Goal: Task Accomplishment & Management: Use online tool/utility

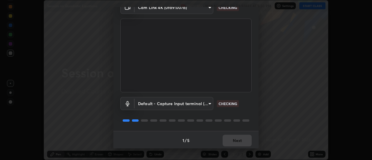
scroll to position [31, 0]
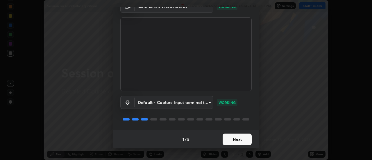
click at [240, 139] on button "Next" at bounding box center [237, 140] width 29 height 12
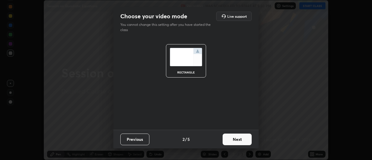
click at [240, 138] on button "Next" at bounding box center [237, 140] width 29 height 12
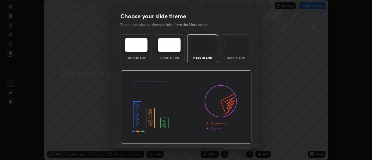
scroll to position [14, 0]
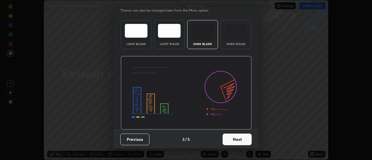
click at [239, 140] on button "Next" at bounding box center [237, 140] width 29 height 12
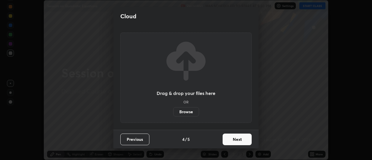
scroll to position [0, 0]
click at [239, 141] on button "Next" at bounding box center [237, 140] width 29 height 12
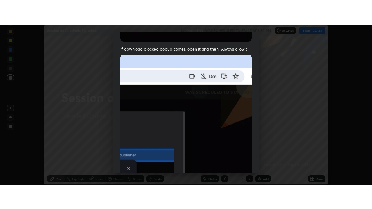
scroll to position [149, 0]
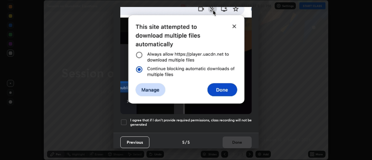
click at [124, 120] on div at bounding box center [123, 122] width 7 height 7
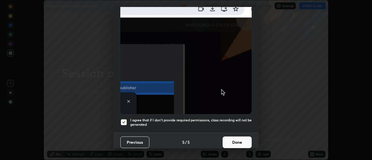
click at [244, 140] on button "Done" at bounding box center [237, 143] width 29 height 12
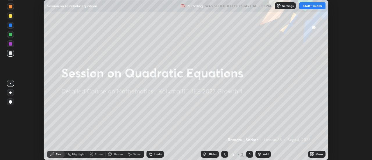
click at [315, 154] on div "More" at bounding box center [316, 154] width 17 height 7
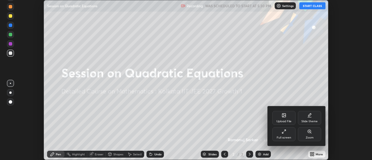
click at [288, 135] on div "Full screen" at bounding box center [284, 134] width 23 height 14
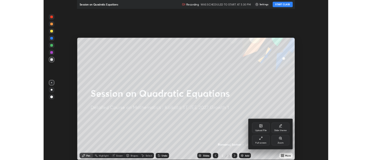
scroll to position [209, 372]
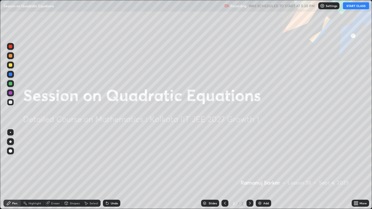
click at [360, 8] on button "START CLASS" at bounding box center [356, 5] width 26 height 7
click at [268, 160] on div "Add" at bounding box center [263, 203] width 15 height 7
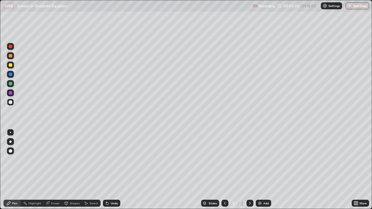
click at [252, 160] on div at bounding box center [250, 203] width 7 height 7
click at [262, 160] on img at bounding box center [260, 203] width 5 height 5
click at [115, 160] on div "Undo" at bounding box center [114, 203] width 7 height 3
click at [113, 160] on div "Undo" at bounding box center [114, 203] width 7 height 3
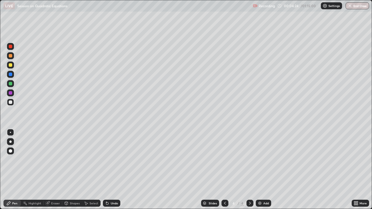
click at [113, 160] on div "Undo" at bounding box center [114, 203] width 7 height 3
click at [112, 160] on div "Undo" at bounding box center [114, 203] width 7 height 3
click at [111, 160] on div "Undo" at bounding box center [114, 203] width 7 height 3
click at [91, 160] on div "Select" at bounding box center [91, 203] width 19 height 7
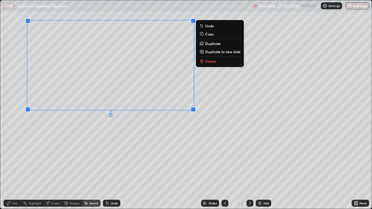
click at [198, 139] on div "0 ° Undo Copy Duplicate Duplicate to new slide Delete" at bounding box center [186, 104] width 372 height 209
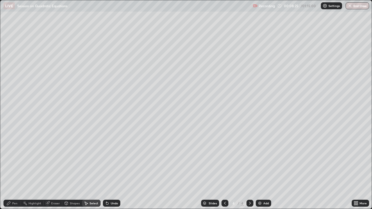
click at [13, 160] on div "Pen" at bounding box center [11, 203] width 17 height 7
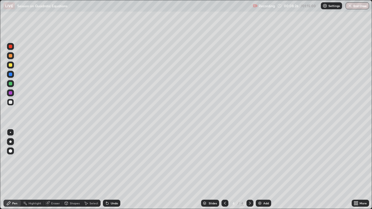
click at [9, 76] on div at bounding box center [10, 74] width 3 height 3
click at [10, 86] on div at bounding box center [10, 83] width 7 height 7
click at [10, 141] on div at bounding box center [10, 142] width 2 height 2
click at [109, 160] on div "Undo" at bounding box center [111, 203] width 17 height 7
click at [115, 160] on div "Undo" at bounding box center [114, 203] width 7 height 3
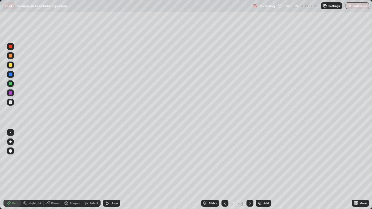
click at [114, 160] on div "Undo" at bounding box center [114, 203] width 7 height 3
click at [268, 160] on div "Add" at bounding box center [267, 203] width 6 height 3
click at [9, 65] on div at bounding box center [10, 64] width 3 height 3
click at [107, 160] on icon at bounding box center [107, 204] width 2 height 2
click at [10, 83] on div at bounding box center [10, 83] width 3 height 3
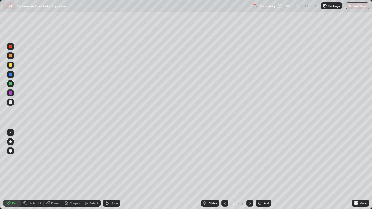
click at [225, 160] on icon at bounding box center [225, 203] width 5 height 5
click at [267, 160] on div "Add" at bounding box center [263, 203] width 15 height 7
click at [10, 94] on div at bounding box center [10, 92] width 3 height 3
click at [10, 100] on div at bounding box center [10, 102] width 7 height 7
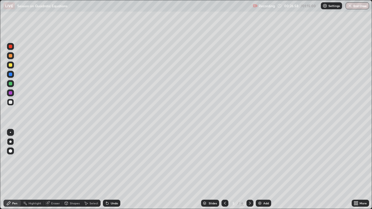
click at [7, 73] on div at bounding box center [10, 74] width 7 height 7
click at [115, 160] on div "Undo" at bounding box center [114, 203] width 7 height 3
click at [250, 160] on icon at bounding box center [250, 203] width 5 height 5
click at [225, 160] on icon at bounding box center [225, 203] width 5 height 5
click at [224, 160] on icon at bounding box center [225, 203] width 5 height 5
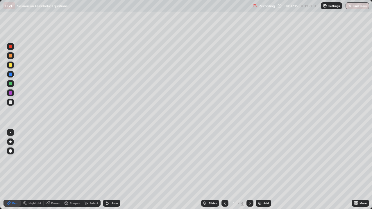
click at [253, 160] on div "Slides 4 / 6 Add" at bounding box center [236, 204] width 232 height 12
click at [251, 160] on icon at bounding box center [250, 203] width 5 height 5
click at [250, 160] on icon at bounding box center [250, 203] width 5 height 5
click at [265, 160] on div "Add" at bounding box center [263, 203] width 15 height 7
click at [10, 65] on div at bounding box center [10, 64] width 3 height 3
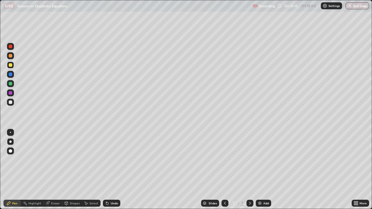
click at [11, 56] on div at bounding box center [10, 55] width 3 height 3
click at [13, 71] on div at bounding box center [10, 74] width 7 height 9
click at [11, 57] on div at bounding box center [10, 55] width 3 height 3
click at [11, 75] on div at bounding box center [10, 74] width 3 height 3
click at [11, 102] on div at bounding box center [10, 102] width 3 height 3
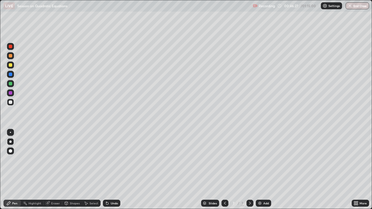
click at [112, 160] on div "Undo" at bounding box center [111, 203] width 17 height 7
click at [112, 160] on div "Undo" at bounding box center [114, 203] width 7 height 3
click at [40, 160] on div "Highlight" at bounding box center [35, 203] width 13 height 3
click at [10, 94] on div at bounding box center [10, 92] width 3 height 3
click at [14, 160] on div "Pen" at bounding box center [11, 203] width 17 height 7
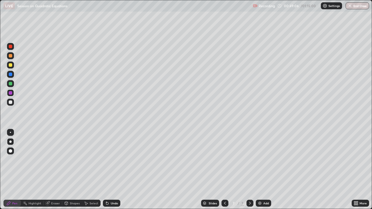
click at [11, 66] on div at bounding box center [10, 64] width 3 height 3
click at [11, 102] on div at bounding box center [10, 102] width 3 height 3
click at [33, 160] on div "Highlight" at bounding box center [35, 203] width 13 height 3
click at [10, 83] on div at bounding box center [10, 83] width 3 height 3
click at [268, 160] on div "Add" at bounding box center [263, 203] width 15 height 7
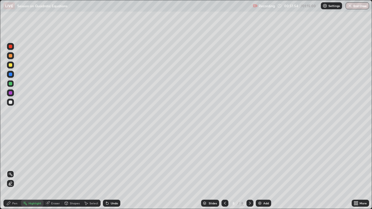
click at [15, 160] on div "Pen" at bounding box center [14, 203] width 5 height 3
click at [266, 160] on div "Add" at bounding box center [267, 203] width 6 height 3
click at [225, 160] on icon at bounding box center [225, 203] width 5 height 5
click at [12, 95] on div at bounding box center [10, 93] width 7 height 7
click at [13, 103] on div at bounding box center [10, 102] width 7 height 7
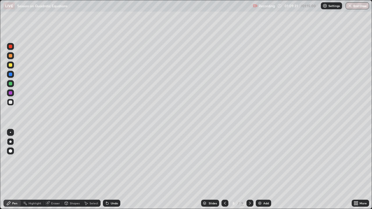
click at [355, 8] on button "End Class" at bounding box center [358, 5] width 24 height 7
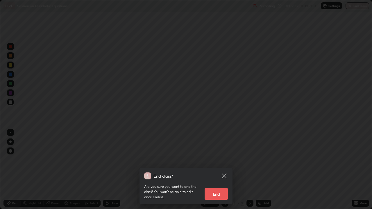
click at [221, 160] on button "End" at bounding box center [216, 195] width 23 height 12
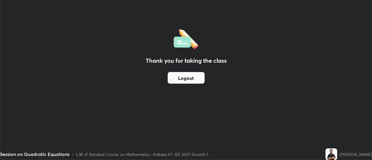
scroll to position [28929, 28717]
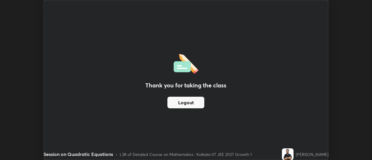
click at [325, 6] on button "End Class" at bounding box center [314, 5] width 24 height 7
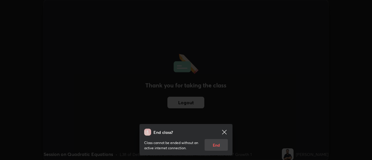
click at [223, 133] on icon at bounding box center [224, 132] width 7 height 7
